Goal: Transaction & Acquisition: Purchase product/service

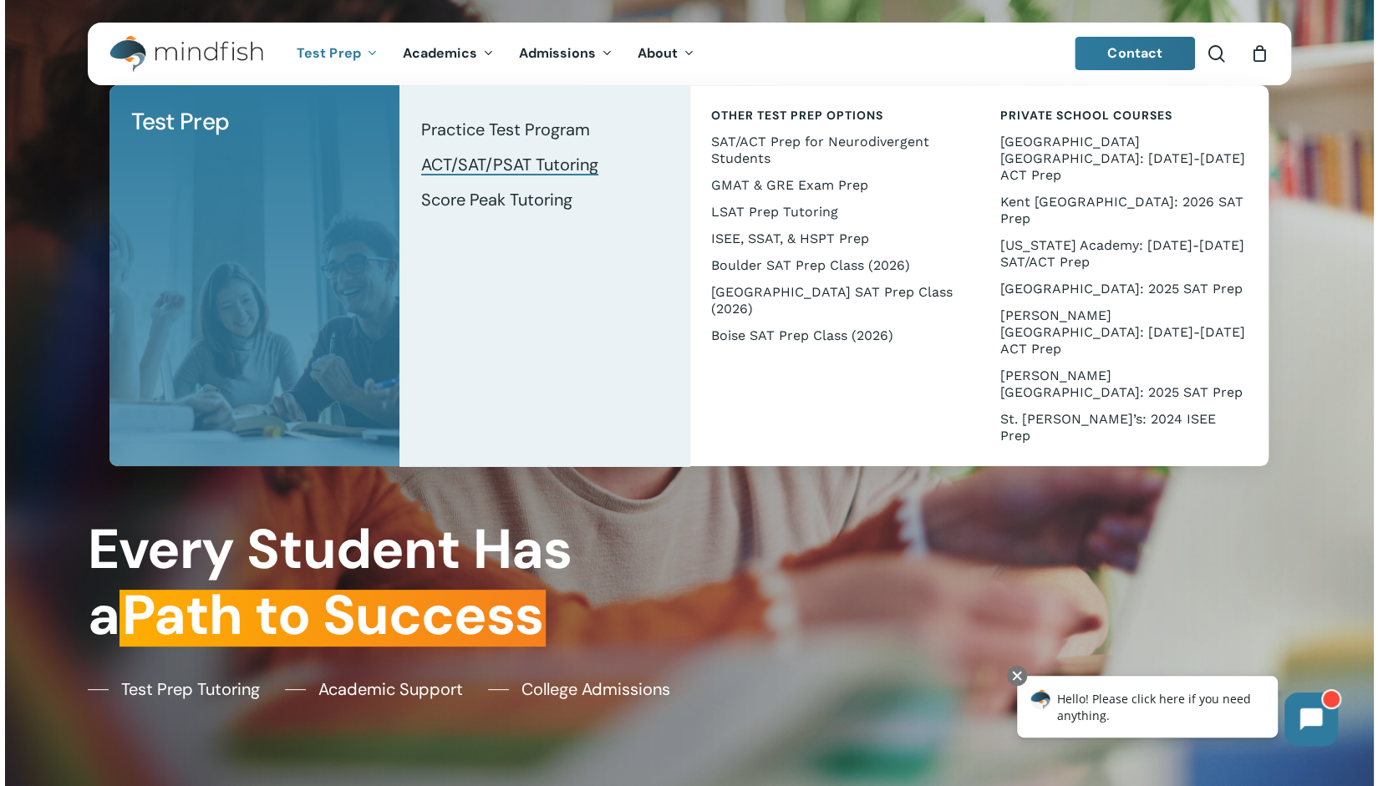
click at [473, 166] on span "ACT/SAT/PSAT Tutoring" at bounding box center [509, 165] width 177 height 22
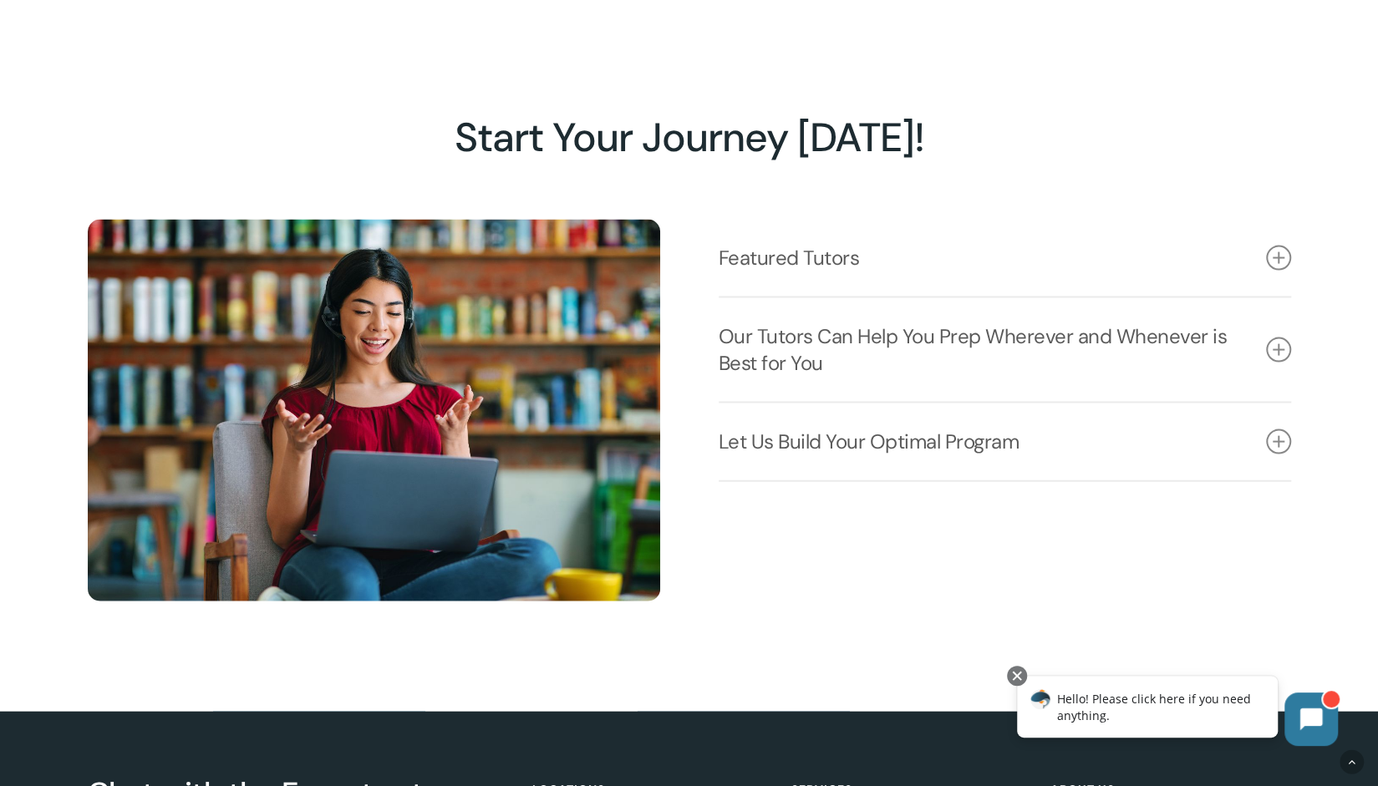
scroll to position [2256, 0]
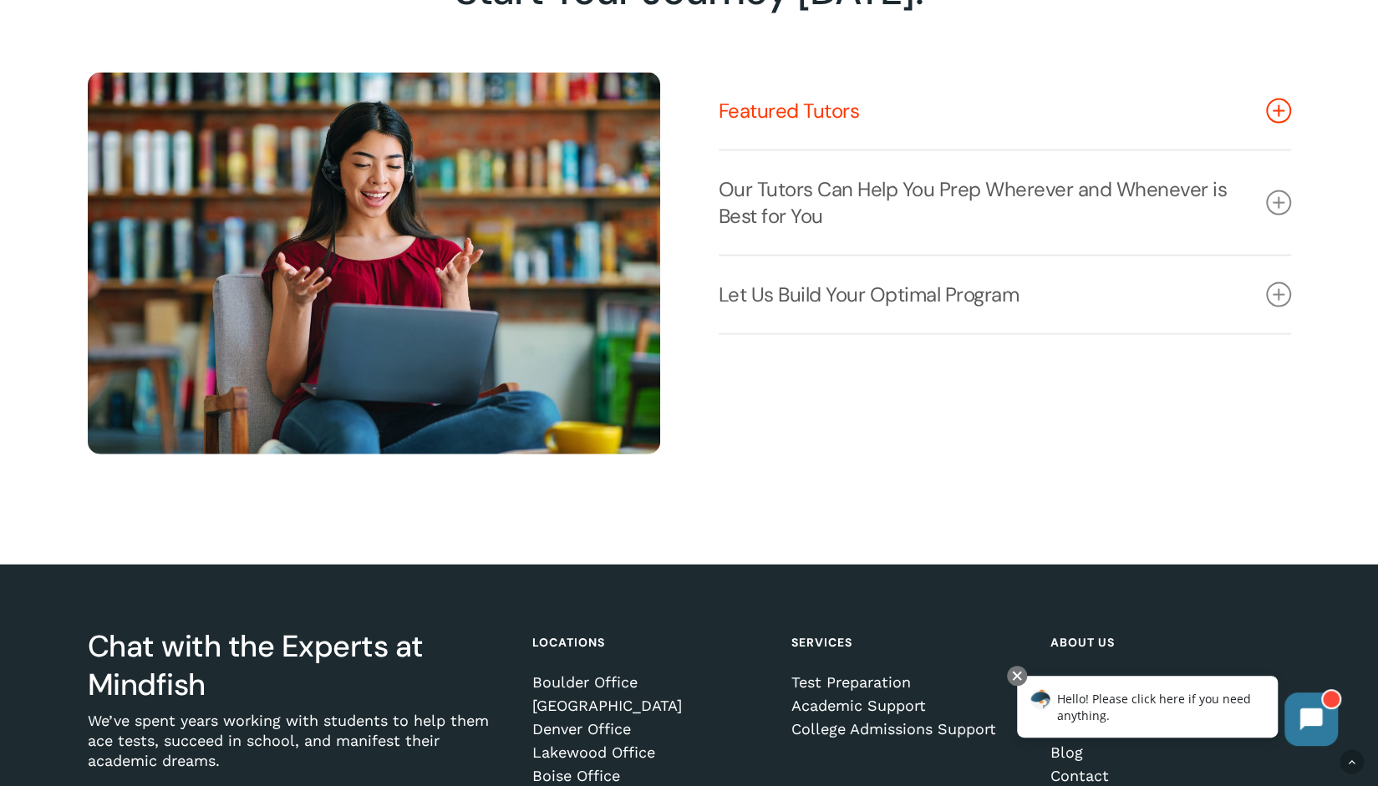
click at [1277, 124] on icon at bounding box center [1278, 111] width 25 height 25
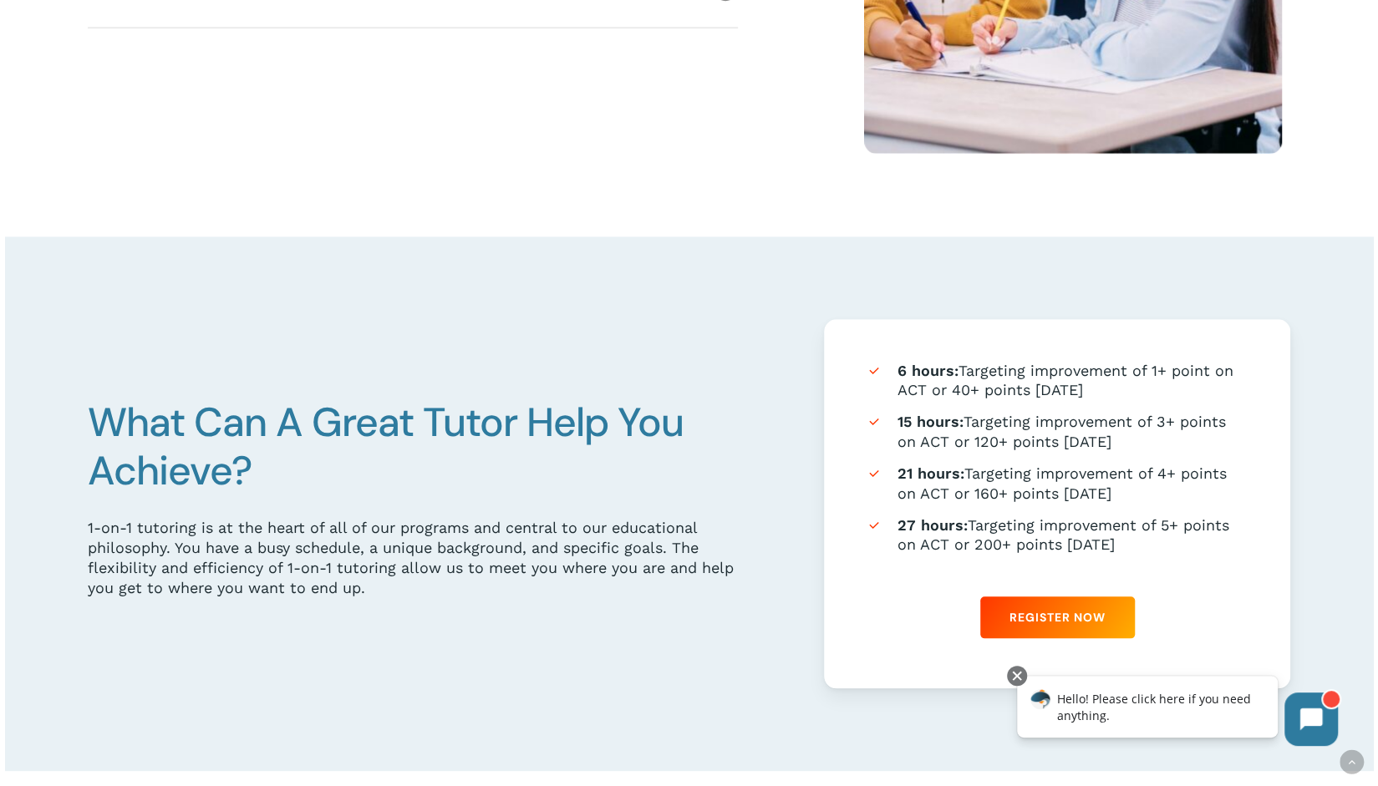
scroll to position [752, 0]
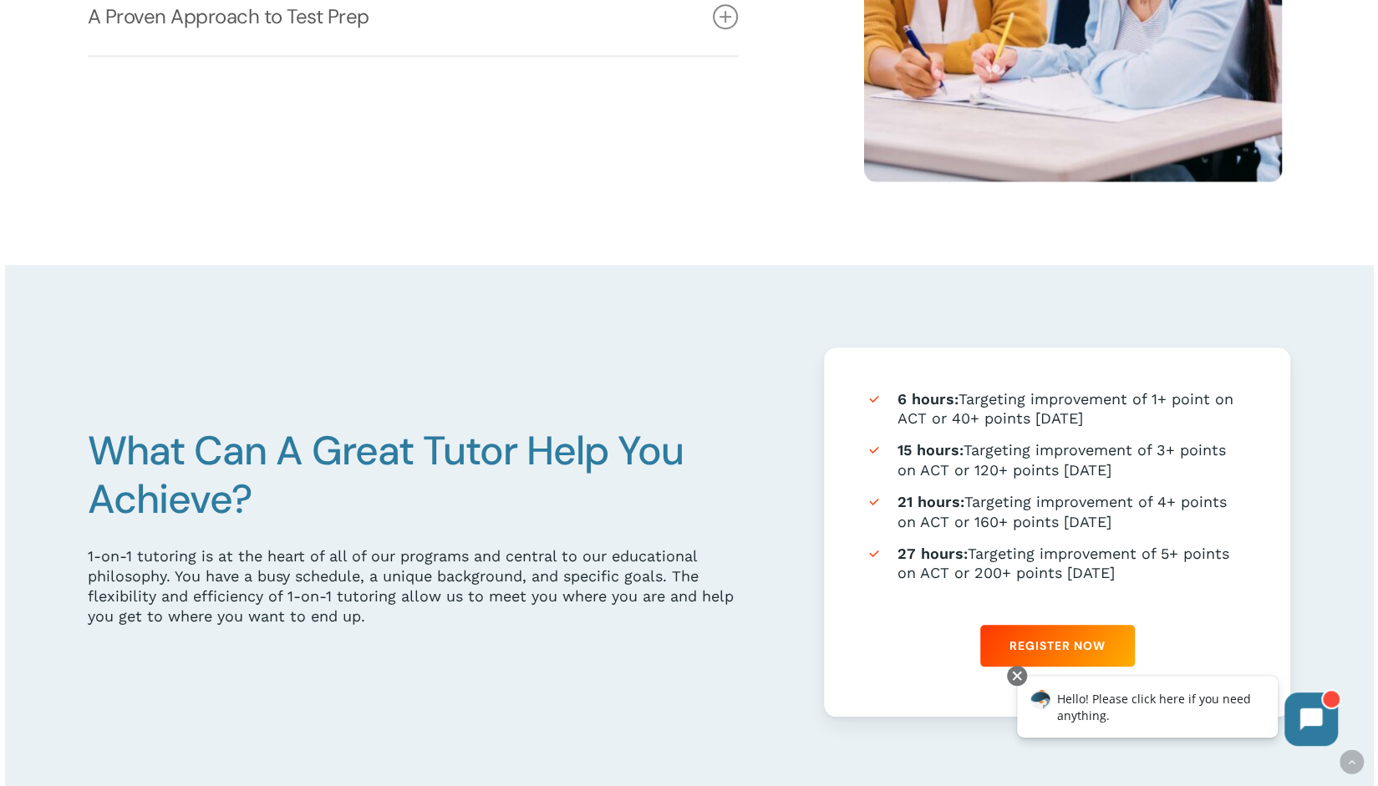
click at [936, 562] on strong "27 hours:" at bounding box center [932, 554] width 70 height 18
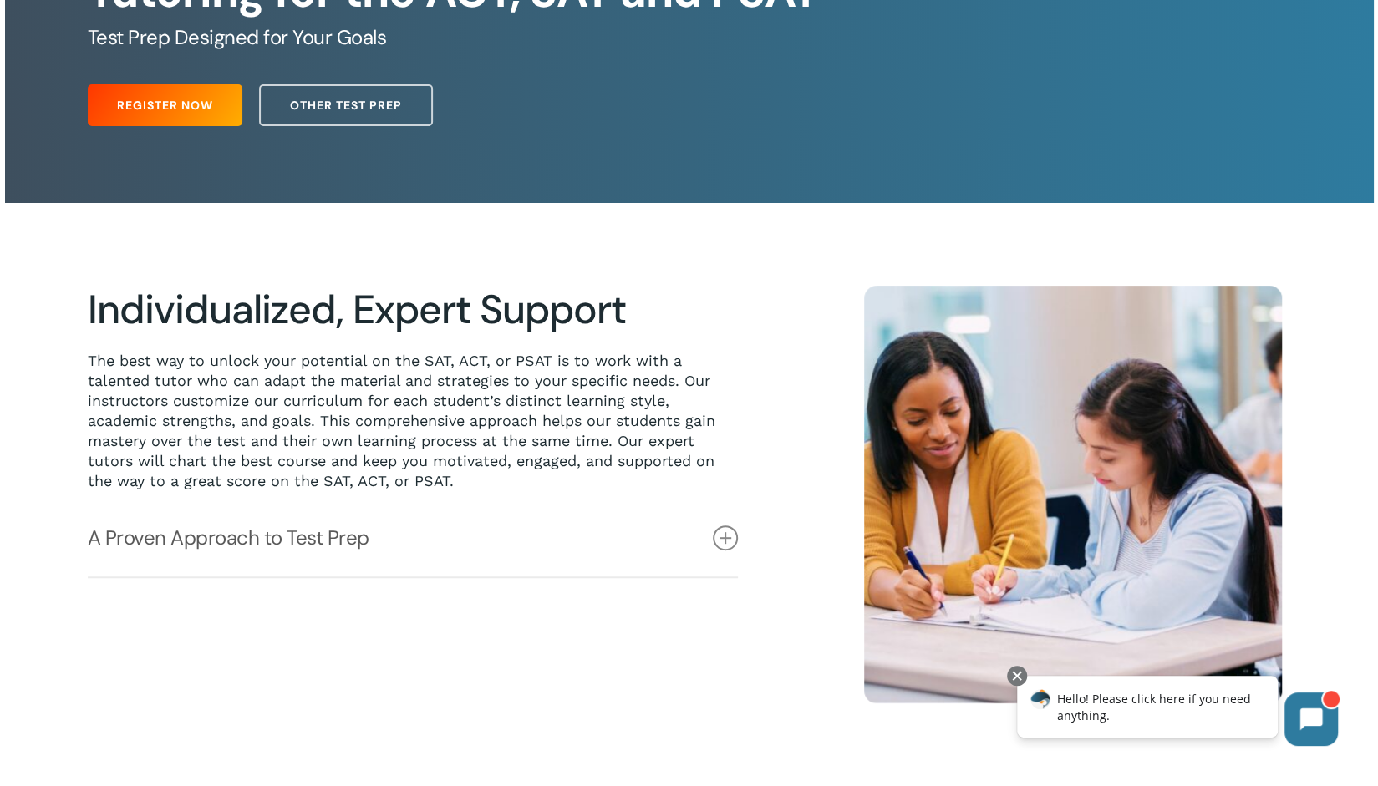
scroll to position [0, 0]
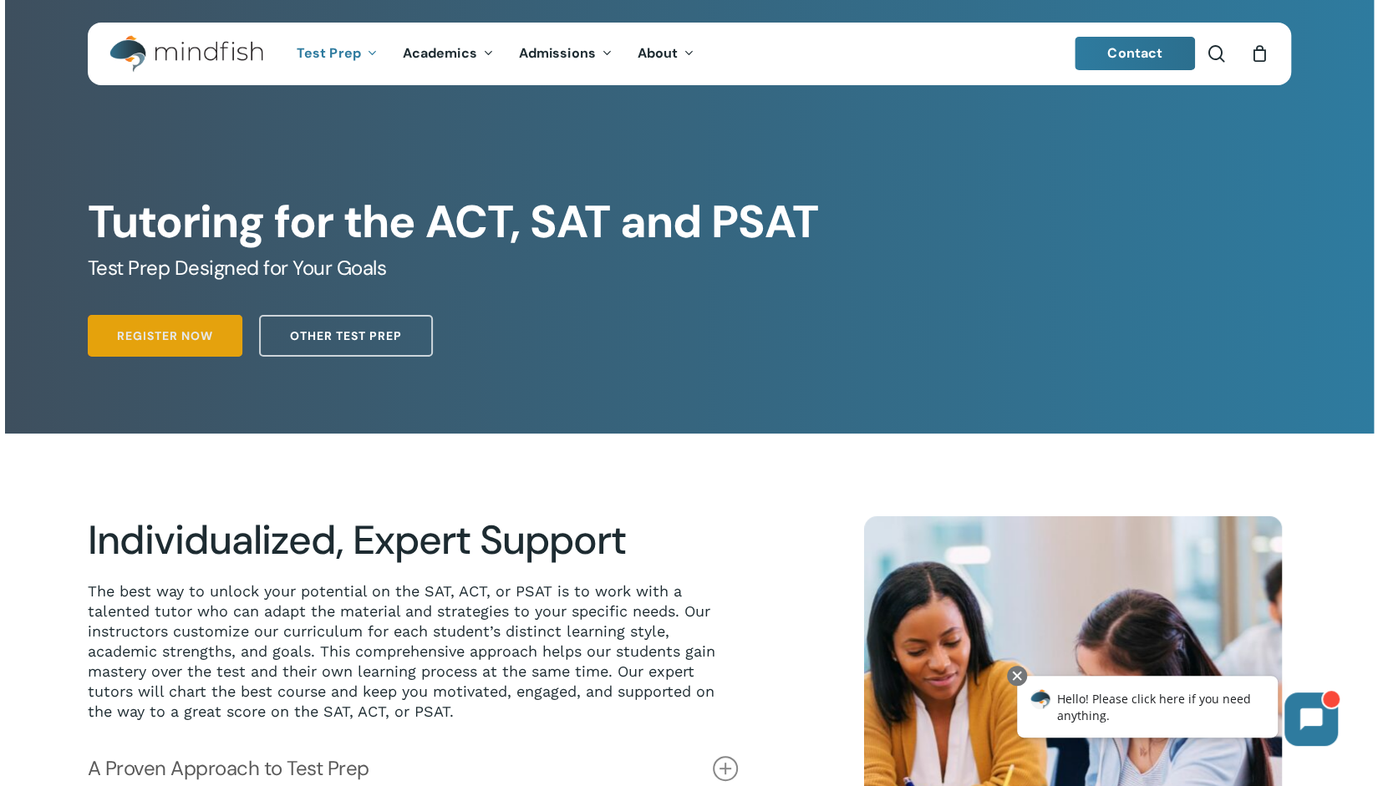
click at [170, 345] on link "Register Now" at bounding box center [165, 336] width 155 height 42
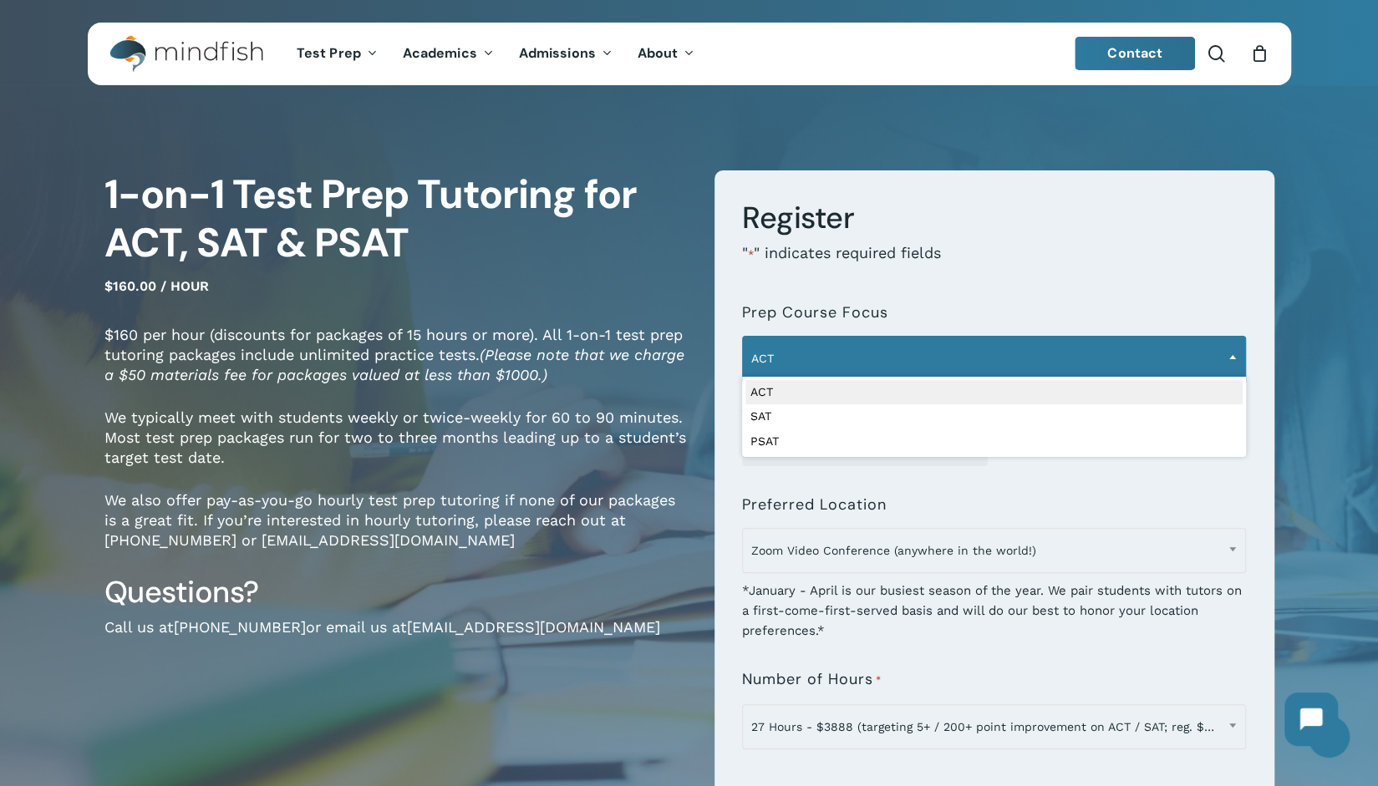
click at [870, 354] on span "ACT" at bounding box center [994, 358] width 502 height 35
select select "***"
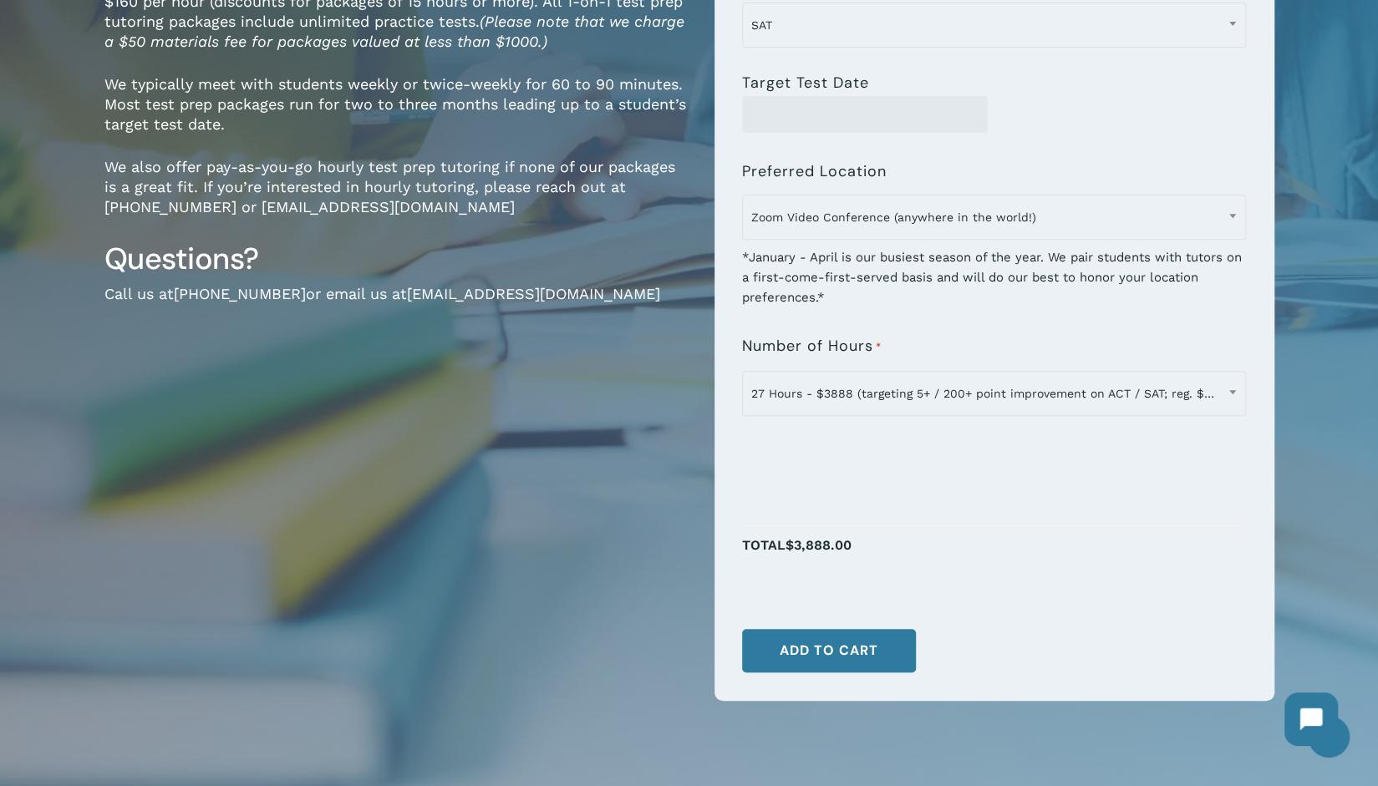
scroll to position [334, 0]
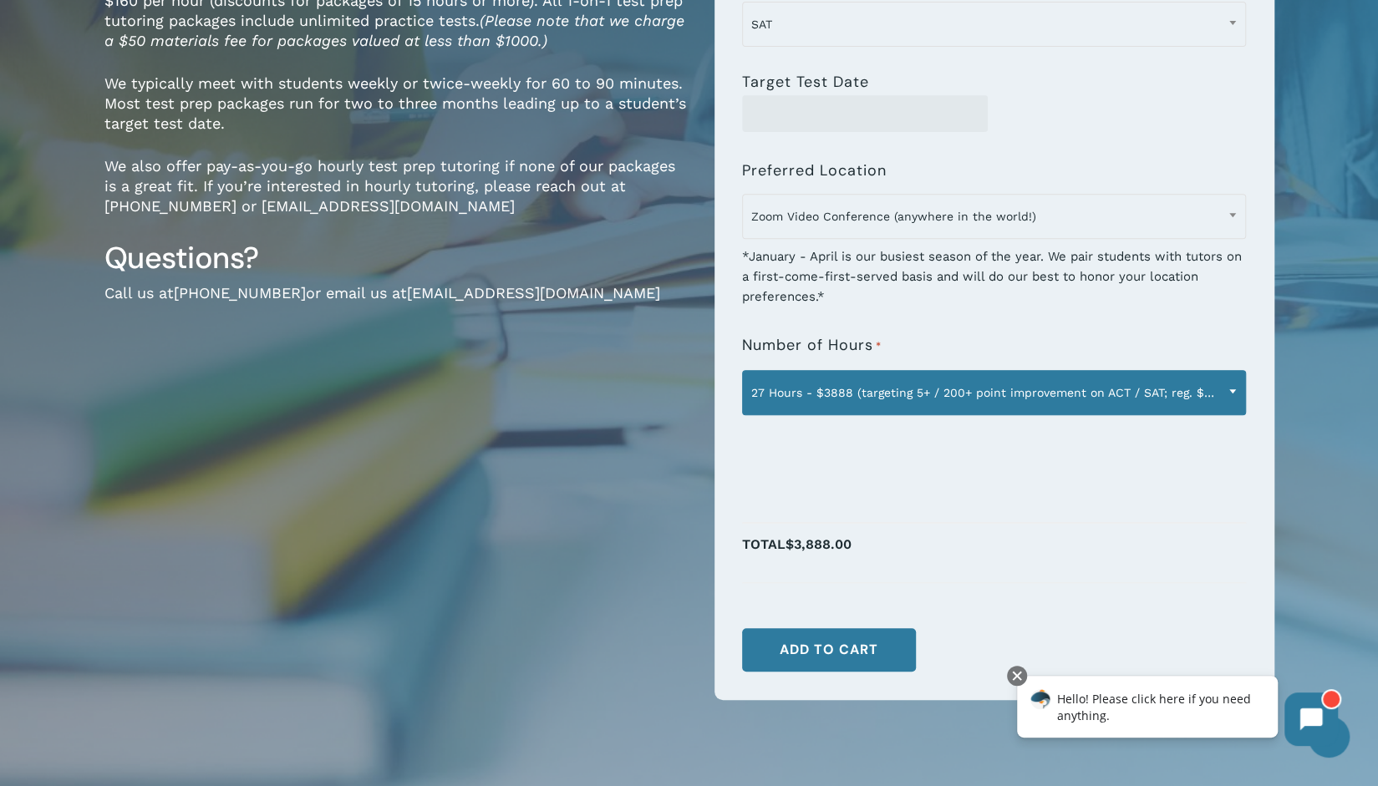
click at [1238, 392] on span at bounding box center [1232, 391] width 25 height 42
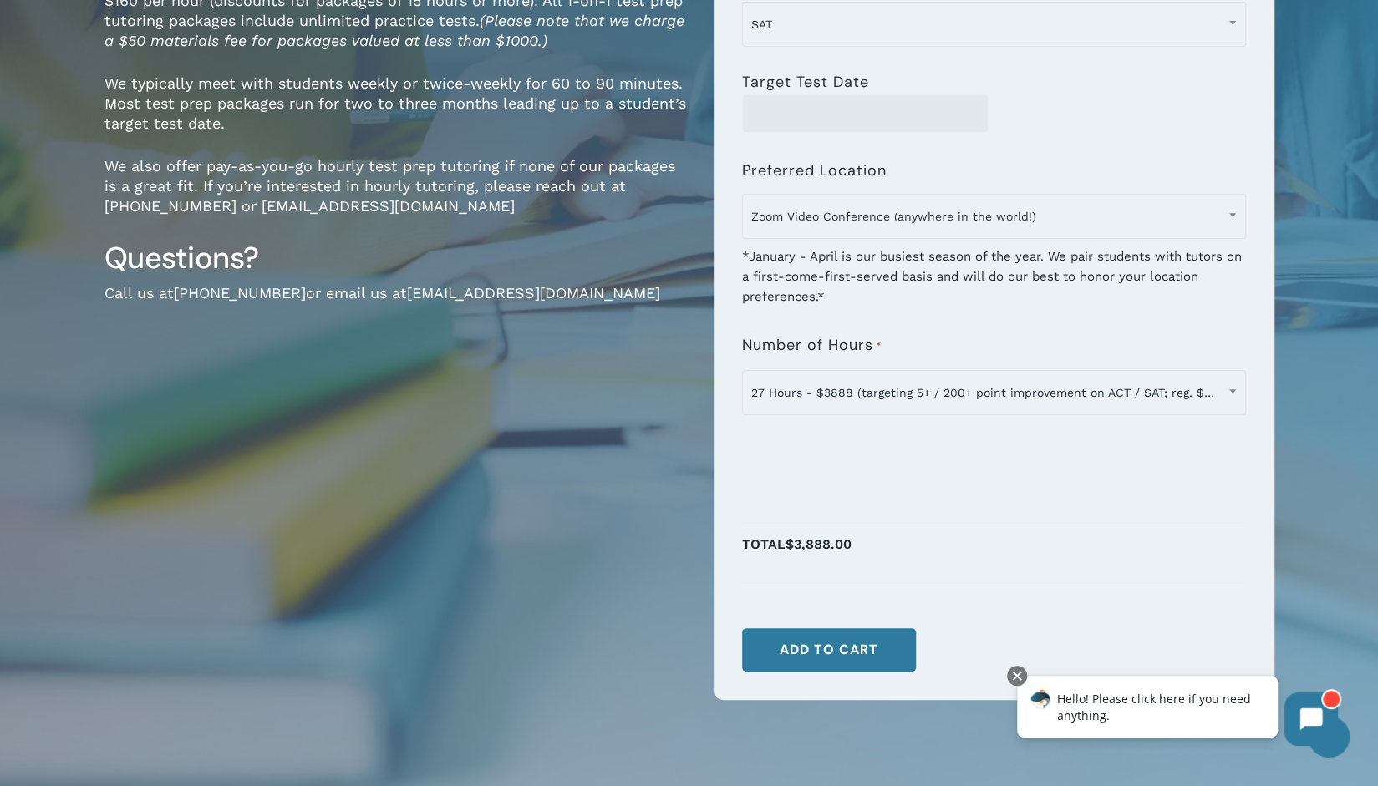
click at [1210, 332] on div "**********" at bounding box center [994, 366] width 504 height 92
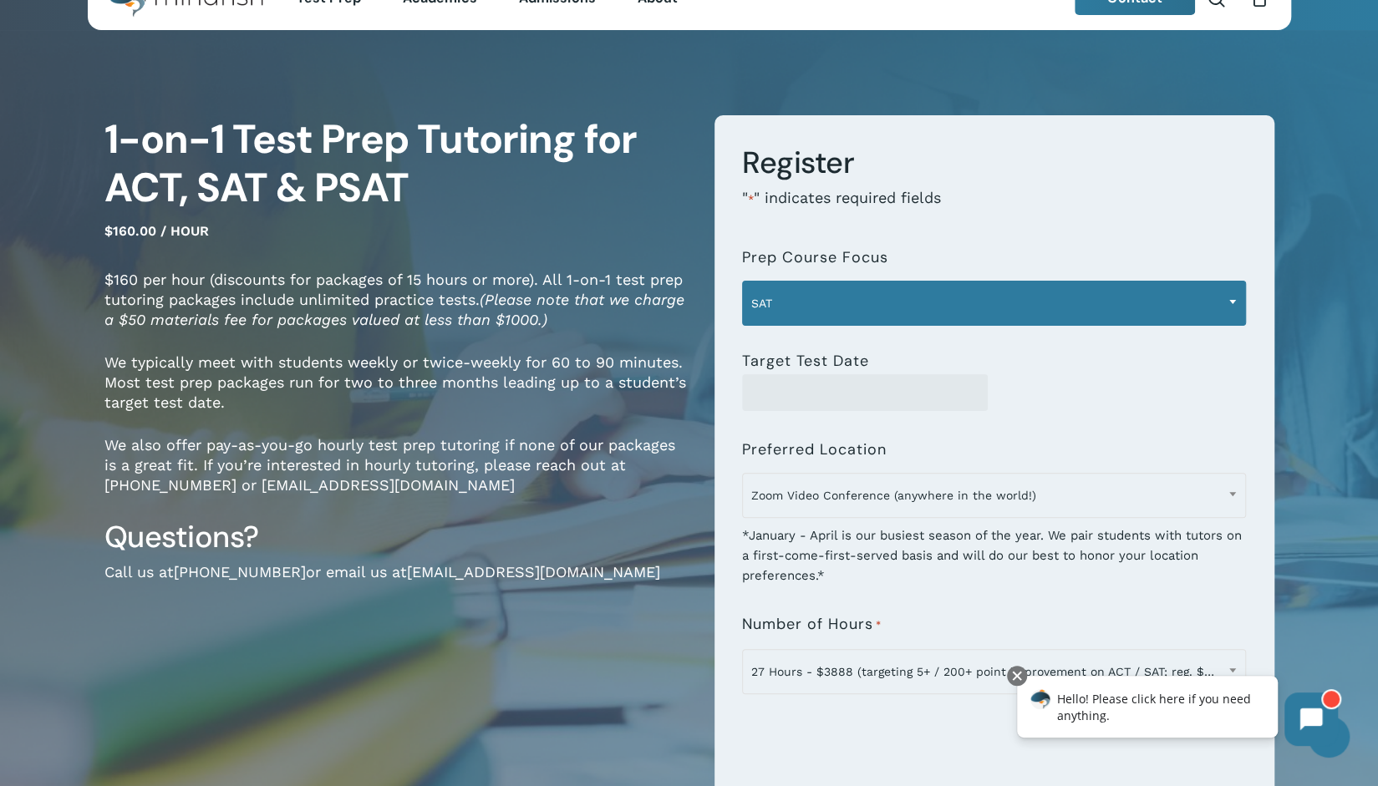
scroll to position [0, 0]
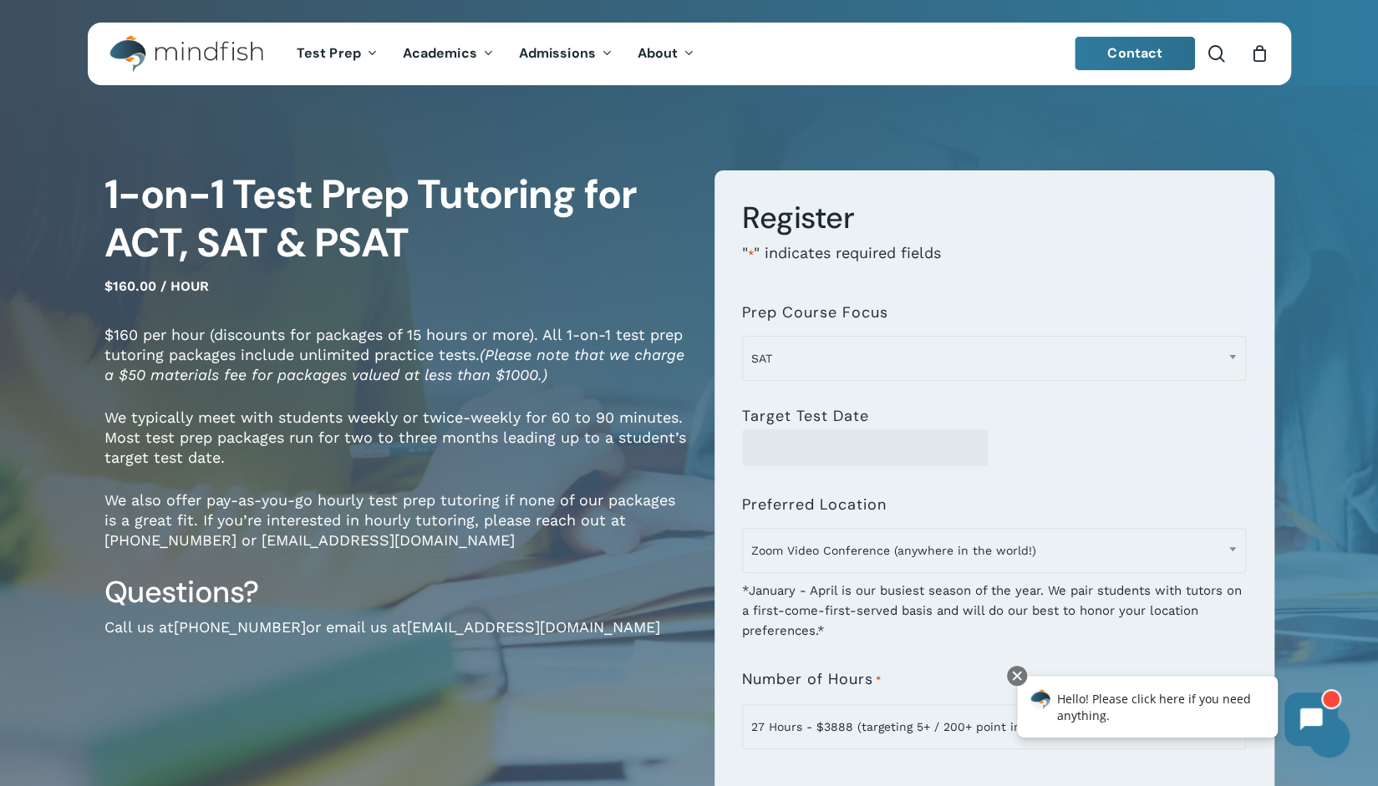
click at [194, 57] on img "Main Menu" at bounding box center [177, 54] width 136 height 38
